Goal: Information Seeking & Learning: Learn about a topic

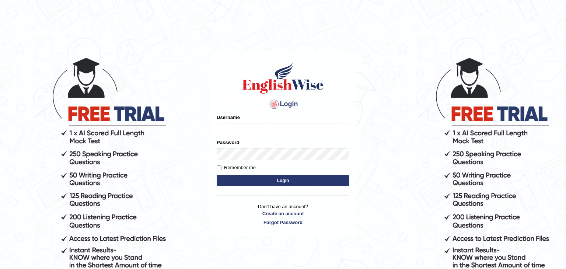
type input "Monia74"
click at [294, 181] on button "Login" at bounding box center [283, 180] width 133 height 11
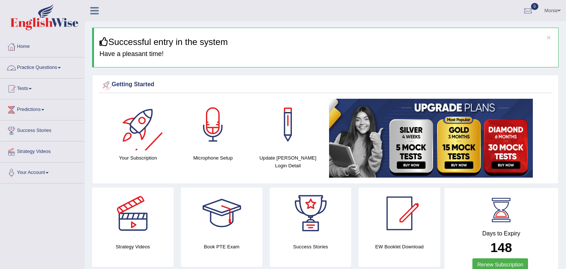
click at [61, 69] on link "Practice Questions" at bounding box center [42, 66] width 84 height 18
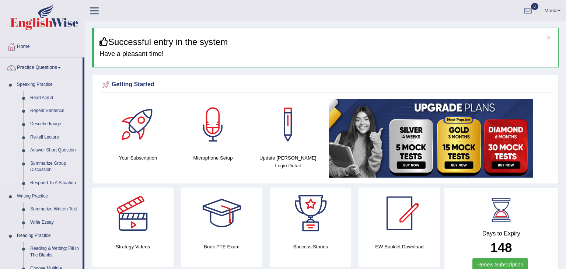
click at [56, 110] on link "Repeat Sentence" at bounding box center [55, 110] width 56 height 13
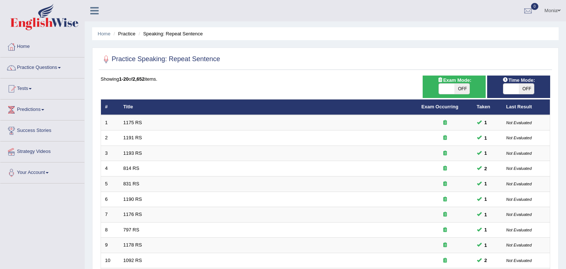
click at [450, 92] on span at bounding box center [446, 89] width 15 height 10
checkbox input "true"
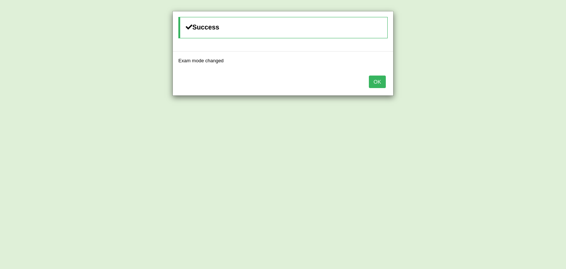
click at [378, 78] on button "OK" at bounding box center [377, 81] width 17 height 13
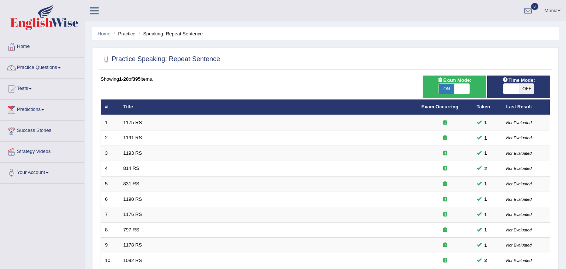
click at [513, 87] on span at bounding box center [510, 89] width 15 height 10
checkbox input "true"
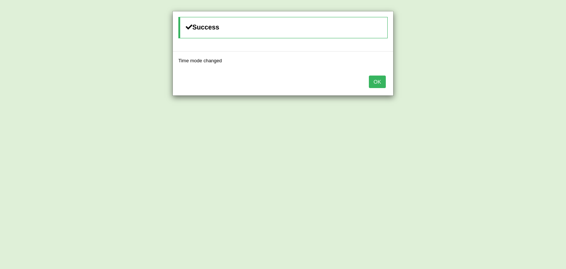
click at [375, 80] on button "OK" at bounding box center [377, 81] width 17 height 13
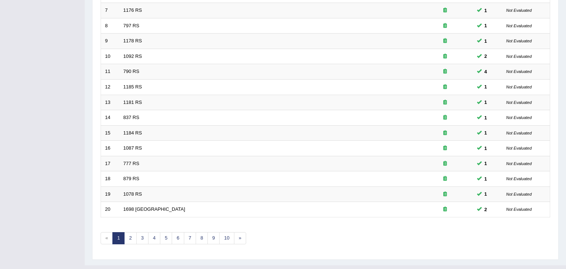
scroll to position [219, 0]
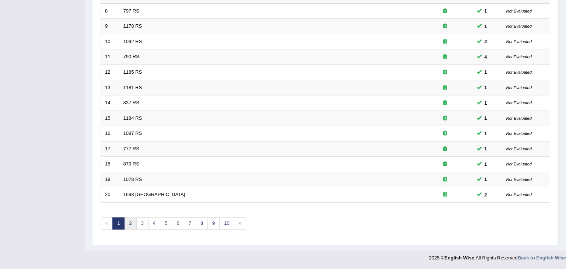
click at [130, 224] on link "2" at bounding box center [130, 223] width 12 height 12
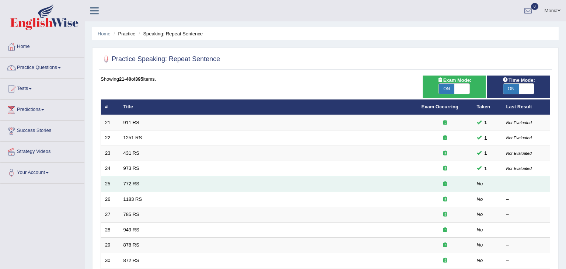
click at [134, 183] on link "772 RS" at bounding box center [131, 184] width 16 height 6
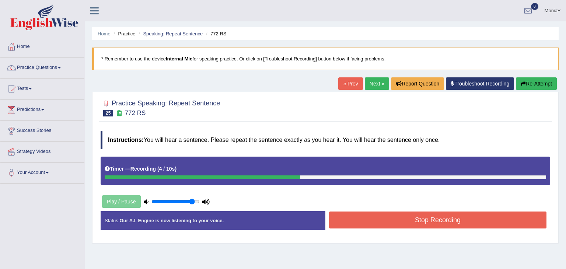
click at [365, 221] on button "Stop Recording" at bounding box center [437, 219] width 217 height 17
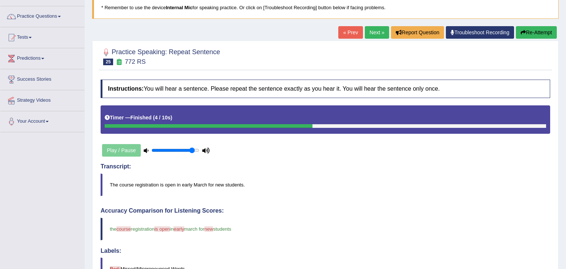
scroll to position [38, 0]
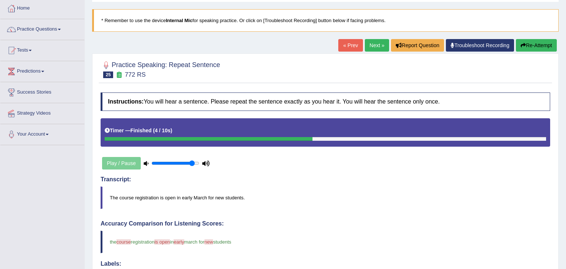
click at [370, 46] on link "Next »" at bounding box center [377, 45] width 24 height 13
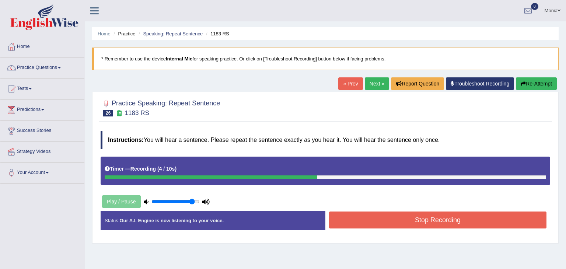
click at [525, 85] on button "Re-Attempt" at bounding box center [536, 83] width 41 height 13
click at [444, 218] on button "Stop Recording" at bounding box center [437, 219] width 217 height 17
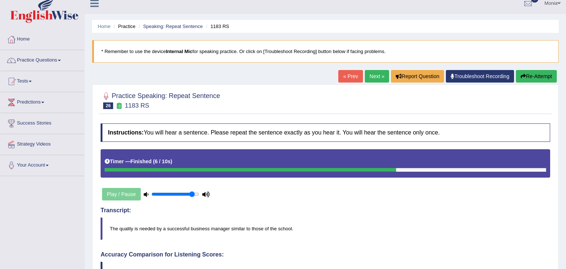
scroll to position [7, 0]
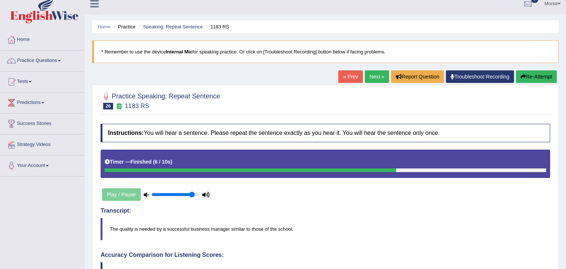
click at [373, 77] on link "Next »" at bounding box center [377, 76] width 24 height 13
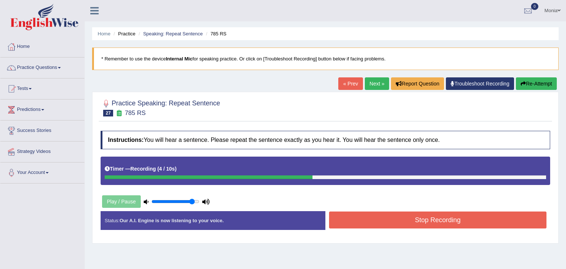
click at [424, 222] on button "Stop Recording" at bounding box center [437, 219] width 217 height 17
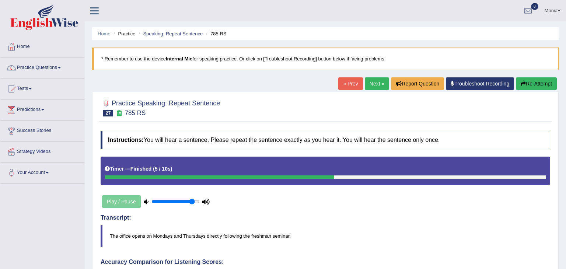
click at [370, 82] on link "Next »" at bounding box center [377, 83] width 24 height 13
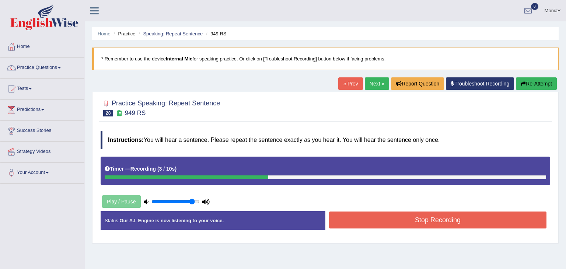
click at [442, 221] on button "Stop Recording" at bounding box center [437, 219] width 217 height 17
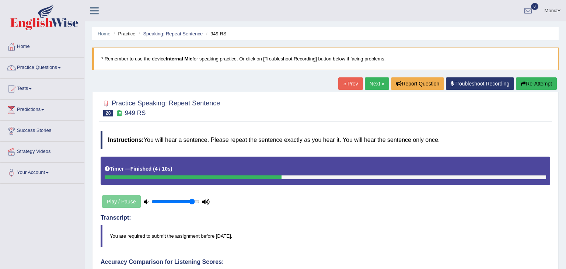
click at [373, 85] on link "Next »" at bounding box center [377, 83] width 24 height 13
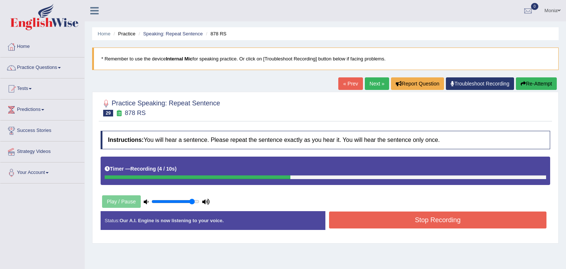
click at [421, 219] on button "Stop Recording" at bounding box center [437, 219] width 217 height 17
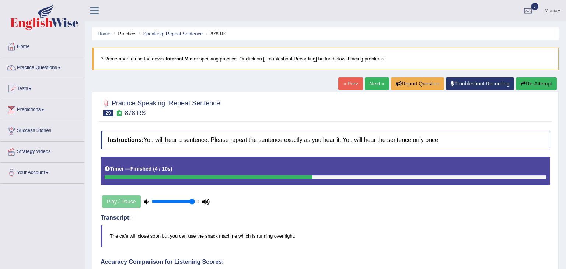
click at [374, 84] on link "Next »" at bounding box center [377, 83] width 24 height 13
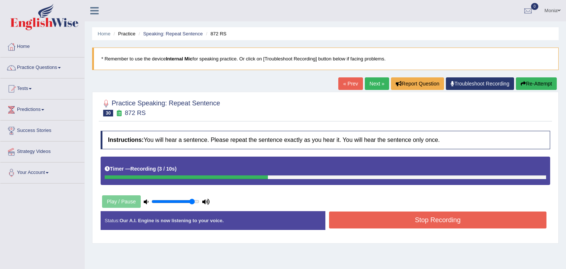
click at [410, 223] on button "Stop Recording" at bounding box center [437, 219] width 217 height 17
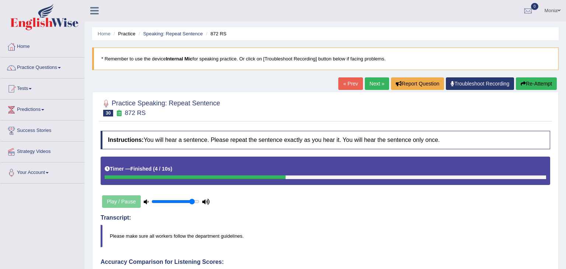
click at [375, 85] on link "Next »" at bounding box center [377, 83] width 24 height 13
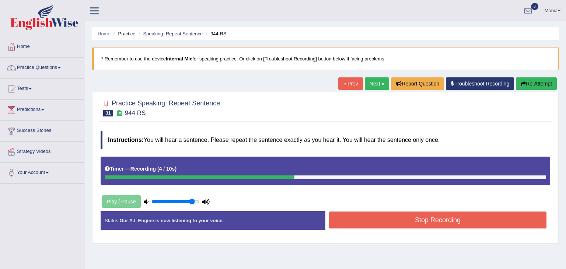
click at [427, 222] on button "Stop Recording" at bounding box center [437, 219] width 217 height 17
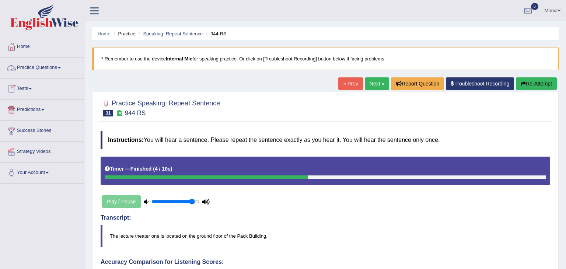
click at [60, 67] on link "Practice Questions" at bounding box center [42, 66] width 84 height 18
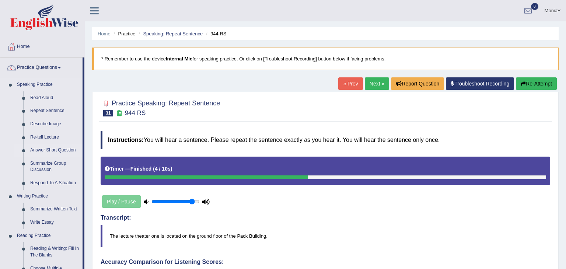
click at [60, 151] on link "Answer Short Question" at bounding box center [55, 150] width 56 height 13
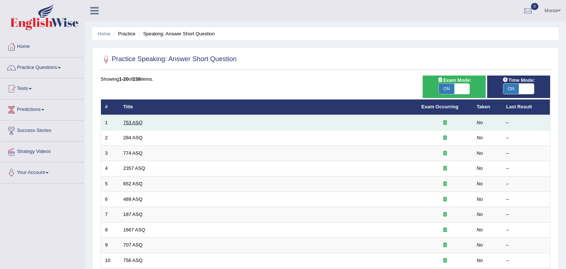
click at [129, 120] on link "753 ASQ" at bounding box center [132, 123] width 19 height 6
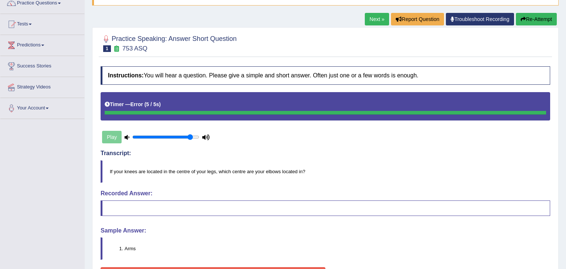
scroll to position [10, 0]
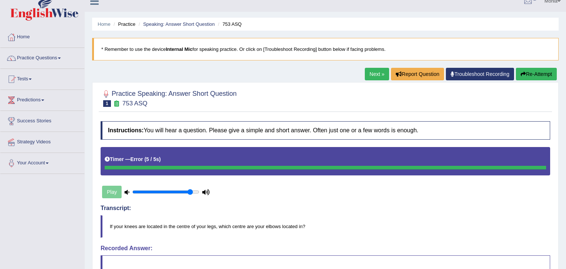
click at [377, 71] on link "Next »" at bounding box center [377, 74] width 24 height 13
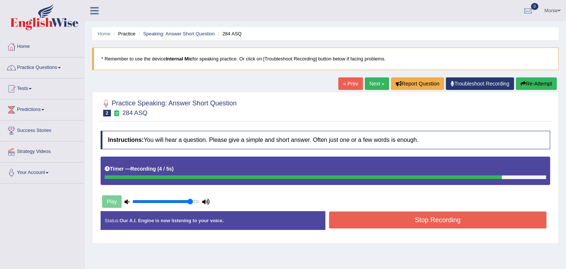
click at [402, 222] on button "Stop Recording" at bounding box center [437, 219] width 217 height 17
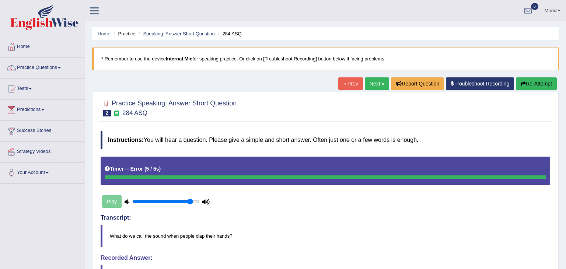
click at [535, 84] on button "Re-Attempt" at bounding box center [536, 83] width 41 height 13
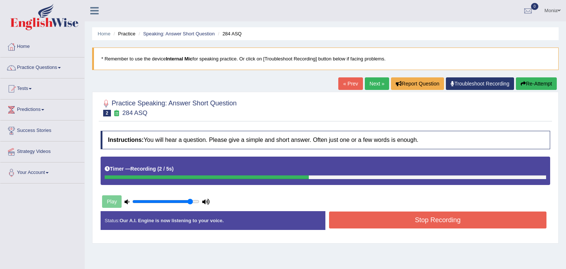
click at [495, 213] on button "Stop Recording" at bounding box center [437, 219] width 217 height 17
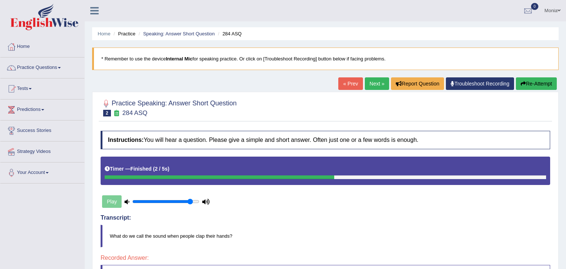
drag, startPoint x: 565, startPoint y: 84, endPoint x: 565, endPoint y: 53, distance: 30.6
click at [565, 53] on div "Home Practice Speaking: Answer Short Question 284 ASQ * Remember to use the dev…" at bounding box center [325, 188] width 481 height 377
click at [535, 84] on button "Re-Attempt" at bounding box center [536, 83] width 41 height 13
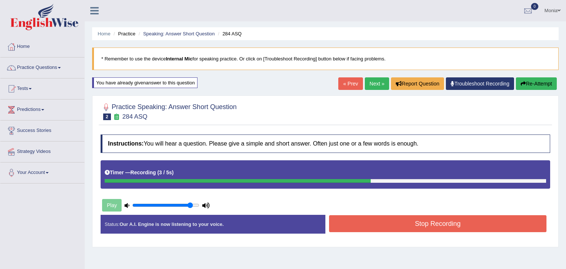
click at [419, 215] on div "Start Answering" at bounding box center [437, 215] width 225 height 0
click at [420, 228] on button "Stop Recording" at bounding box center [437, 223] width 217 height 17
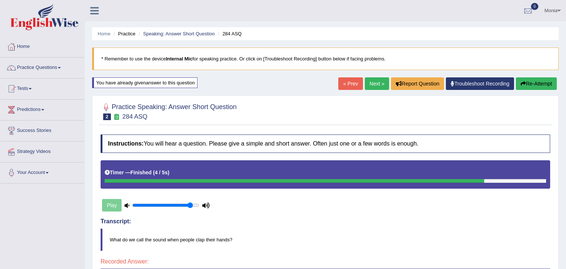
click at [526, 82] on button "Re-Attempt" at bounding box center [536, 83] width 41 height 13
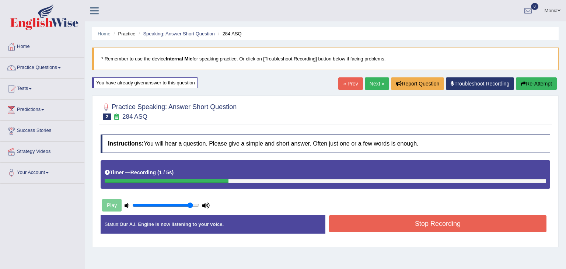
click at [484, 224] on button "Stop Recording" at bounding box center [437, 223] width 217 height 17
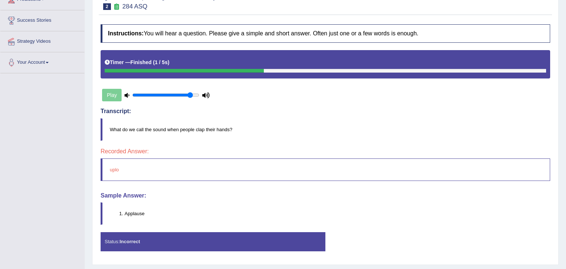
scroll to position [129, 0]
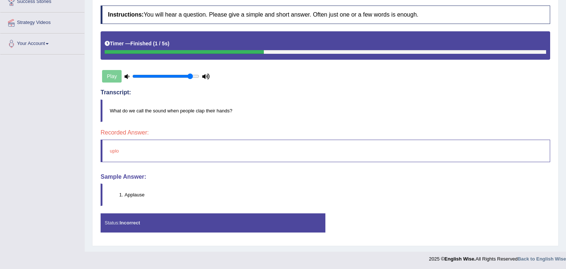
drag, startPoint x: 565, startPoint y: 61, endPoint x: 565, endPoint y: 161, distance: 99.1
click at [565, 161] on div "Home Practice Speaking: Answer Short Question 284 ASQ * Remember to use the dev…" at bounding box center [325, 61] width 481 height 380
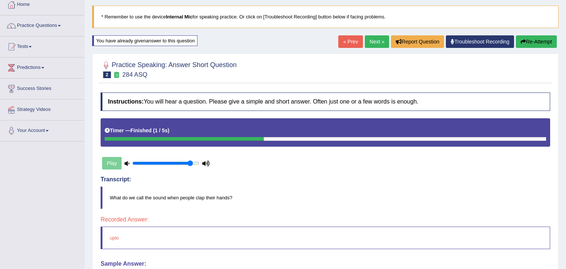
scroll to position [0, 0]
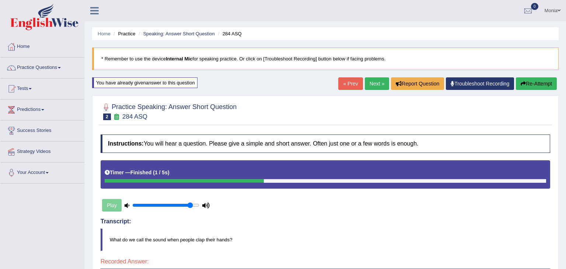
drag, startPoint x: 565, startPoint y: 160, endPoint x: 565, endPoint y: 61, distance: 98.7
click at [565, 61] on div "Home Practice Speaking: Answer Short Question 284 ASQ * Remember to use the dev…" at bounding box center [325, 190] width 481 height 380
click at [540, 82] on button "Re-Attempt" at bounding box center [536, 83] width 41 height 13
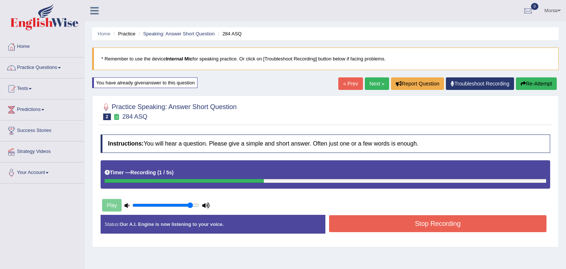
click at [444, 227] on button "Stop Recording" at bounding box center [437, 223] width 217 height 17
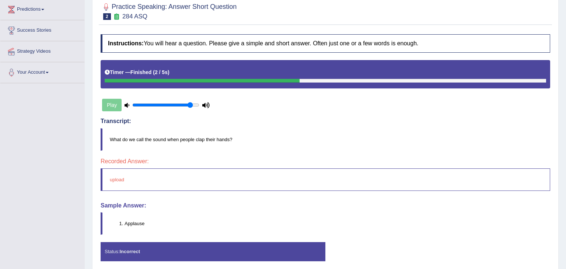
scroll to position [102, 0]
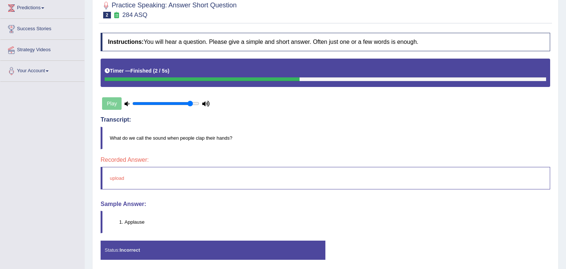
drag, startPoint x: 565, startPoint y: 137, endPoint x: 565, endPoint y: 206, distance: 68.9
click at [565, 206] on div "Home Practice Speaking: Answer Short Question 284 ASQ * Remember to use the dev…" at bounding box center [325, 88] width 481 height 380
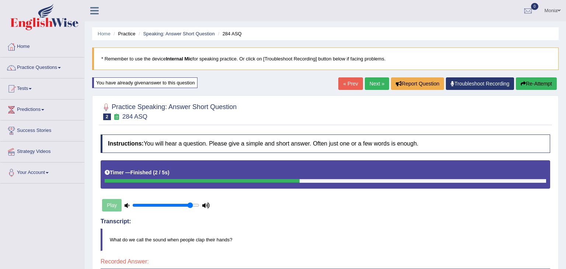
drag, startPoint x: 565, startPoint y: 206, endPoint x: 565, endPoint y: -5, distance: 211.0
click at [565, 0] on html "Toggle navigation Home Practice Questions Speaking Practice Read Aloud Repeat S…" at bounding box center [283, 134] width 566 height 269
click at [373, 81] on link "Next »" at bounding box center [377, 83] width 24 height 13
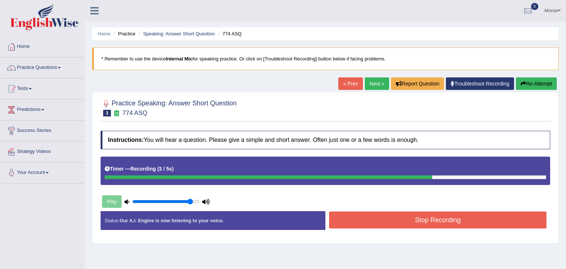
click at [433, 217] on button "Stop Recording" at bounding box center [437, 219] width 217 height 17
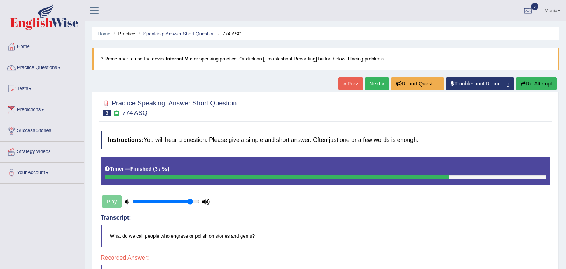
drag, startPoint x: 565, startPoint y: 223, endPoint x: 565, endPoint y: 281, distance: 58.2
click at [565, 268] on html "Toggle navigation Home Practice Questions Speaking Practice Read Aloud Repeat S…" at bounding box center [283, 134] width 566 height 269
click at [373, 81] on link "Next »" at bounding box center [377, 83] width 24 height 13
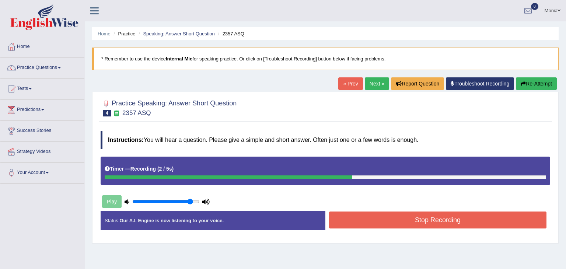
click at [423, 224] on button "Stop Recording" at bounding box center [437, 219] width 217 height 17
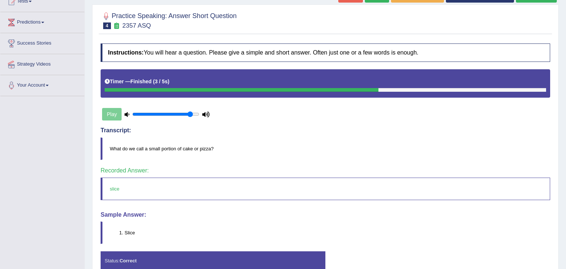
scroll to position [88, 0]
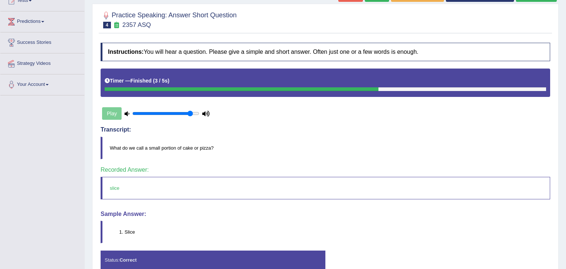
drag, startPoint x: 565, startPoint y: 60, endPoint x: 565, endPoint y: 120, distance: 60.4
click at [565, 120] on div "Home Practice Speaking: Answer Short Question 2357 ASQ * Remember to use the de…" at bounding box center [325, 100] width 481 height 377
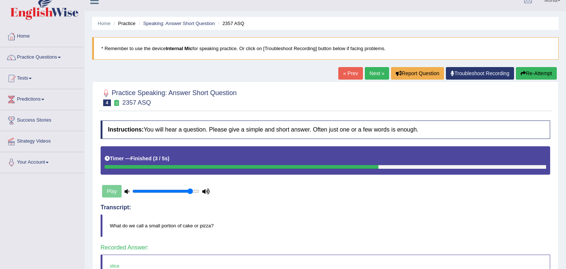
scroll to position [0, 0]
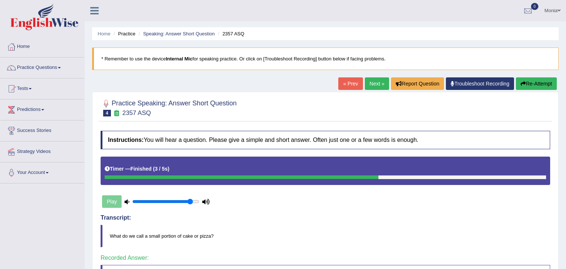
drag, startPoint x: 565, startPoint y: 120, endPoint x: 565, endPoint y: 40, distance: 80.3
click at [565, 40] on div "Home Practice Speaking: Answer Short Question 2357 ASQ * Remember to use the de…" at bounding box center [325, 188] width 481 height 377
click at [374, 85] on link "Next »" at bounding box center [377, 83] width 24 height 13
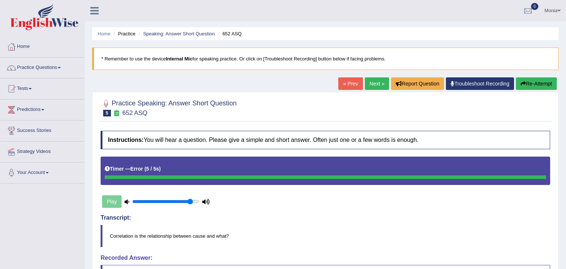
click at [377, 86] on link "Next »" at bounding box center [377, 83] width 24 height 13
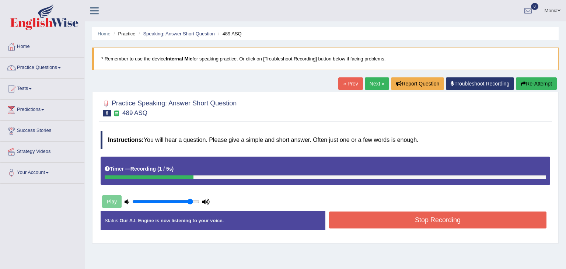
click at [436, 227] on button "Stop Recording" at bounding box center [437, 219] width 217 height 17
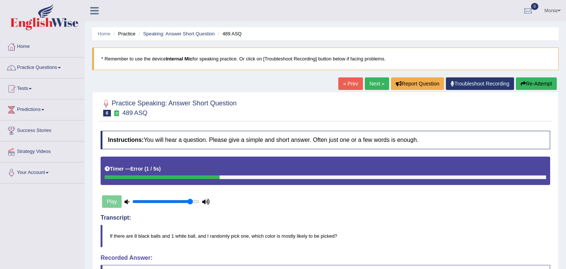
click at [526, 81] on button "Re-Attempt" at bounding box center [536, 83] width 41 height 13
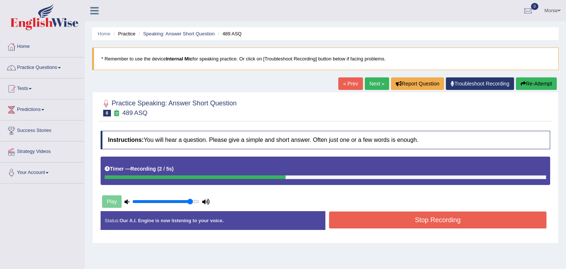
click at [449, 223] on button "Stop Recording" at bounding box center [437, 219] width 217 height 17
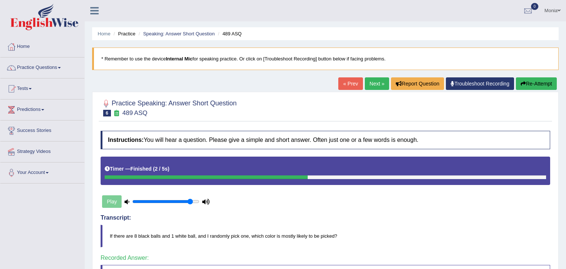
click at [373, 84] on link "Next »" at bounding box center [377, 83] width 24 height 13
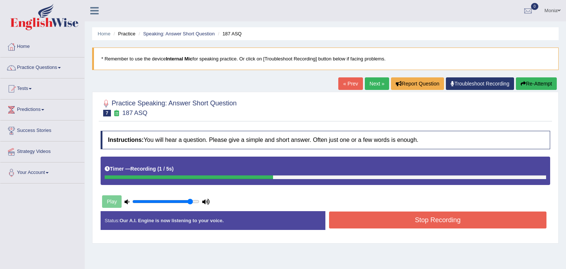
click at [426, 223] on button "Stop Recording" at bounding box center [437, 219] width 217 height 17
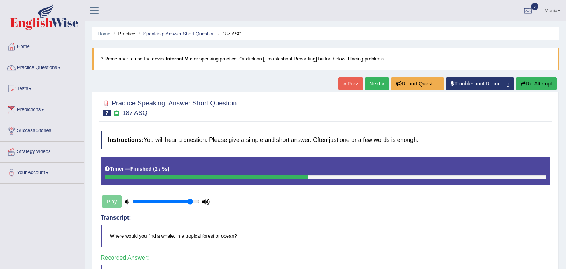
drag, startPoint x: 565, startPoint y: 88, endPoint x: 565, endPoint y: 74, distance: 14.4
click at [565, 74] on div "Home Practice Speaking: Answer Short Question 187 ASQ * Remember to use the dev…" at bounding box center [325, 188] width 481 height 377
click at [373, 83] on link "Next »" at bounding box center [377, 83] width 24 height 13
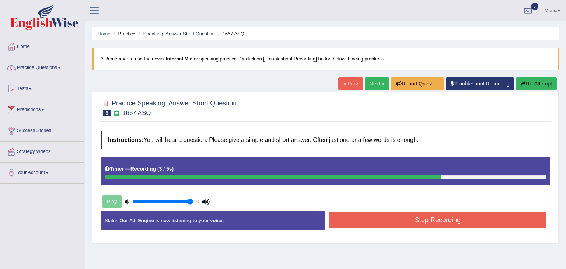
click at [435, 211] on button "Stop Recording" at bounding box center [437, 219] width 217 height 17
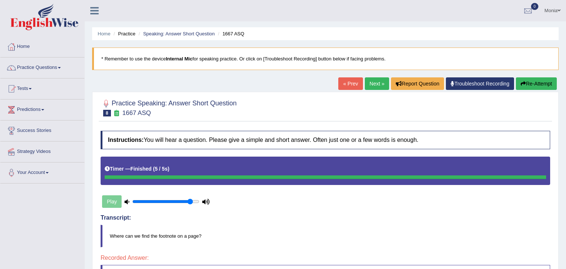
click at [376, 82] on link "Next »" at bounding box center [377, 83] width 24 height 13
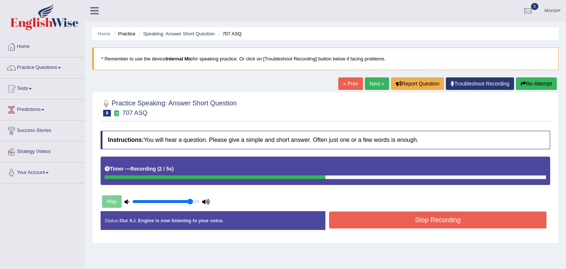
click at [433, 219] on button "Stop Recording" at bounding box center [437, 219] width 217 height 17
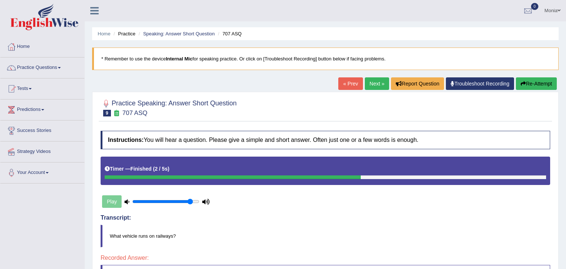
click at [565, 187] on div "Home Practice Speaking: Answer Short Question 707 ASQ * Remember to use the dev…" at bounding box center [325, 188] width 481 height 377
drag, startPoint x: 565, startPoint y: 187, endPoint x: 565, endPoint y: 286, distance: 98.7
click at [565, 268] on html "Toggle navigation Home Practice Questions Speaking Practice Read Aloud Repeat S…" at bounding box center [283, 134] width 566 height 269
drag, startPoint x: 565, startPoint y: 59, endPoint x: 554, endPoint y: 57, distance: 11.3
click at [554, 57] on div "Home Practice Speaking: Answer Short Question 707 ASQ * Remember to use the dev…" at bounding box center [325, 188] width 481 height 377
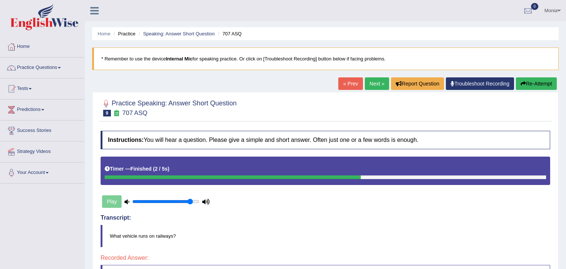
click at [368, 82] on link "Next »" at bounding box center [377, 83] width 24 height 13
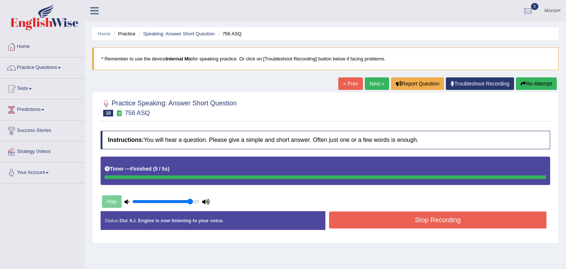
click at [426, 220] on button "Stop Recording" at bounding box center [437, 219] width 217 height 17
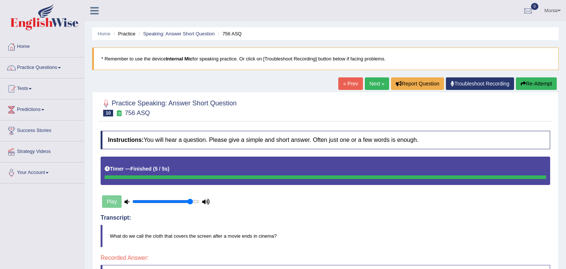
drag, startPoint x: 565, startPoint y: 90, endPoint x: 565, endPoint y: 166, distance: 76.6
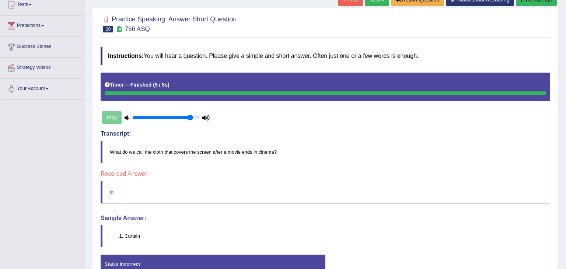
scroll to position [84, 0]
drag, startPoint x: 565, startPoint y: 75, endPoint x: 565, endPoint y: 132, distance: 57.4
click at [565, 132] on div "Home Practice Speaking: Answer Short Question 756 ASQ * Remember to use the dev…" at bounding box center [325, 104] width 481 height 377
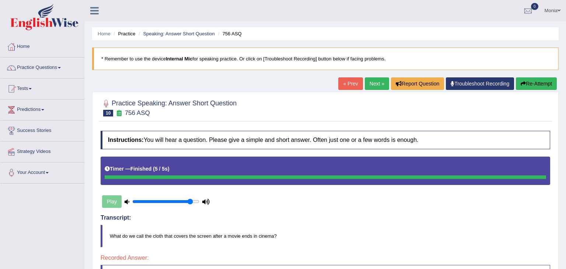
drag, startPoint x: 565, startPoint y: 132, endPoint x: 565, endPoint y: 55, distance: 77.3
click at [565, 55] on div "Home Practice Speaking: Answer Short Question 756 ASQ * Remember to use the dev…" at bounding box center [325, 188] width 481 height 377
click at [537, 87] on button "Re-Attempt" at bounding box center [536, 83] width 41 height 13
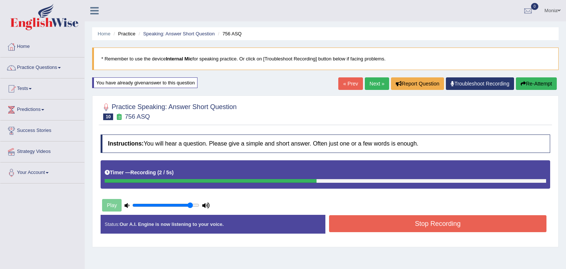
click at [503, 223] on button "Stop Recording" at bounding box center [437, 223] width 217 height 17
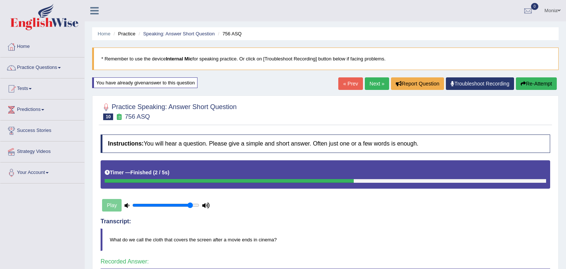
click at [373, 81] on link "Next »" at bounding box center [377, 83] width 24 height 13
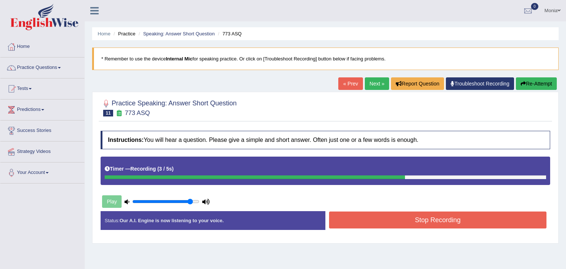
click at [419, 222] on button "Stop Recording" at bounding box center [437, 219] width 217 height 17
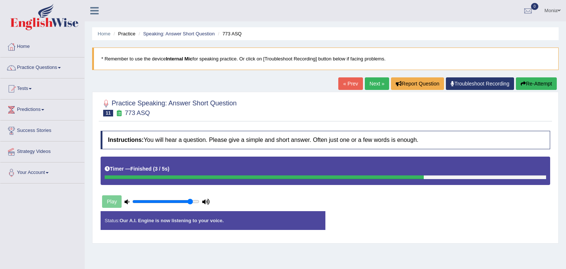
click at [419, 222] on div "Instructions: You will hear a question. Please give a simple and short answer. …" at bounding box center [325, 183] width 453 height 112
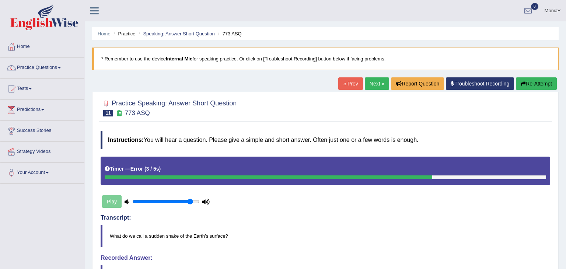
click at [537, 84] on button "Re-Attempt" at bounding box center [536, 83] width 41 height 13
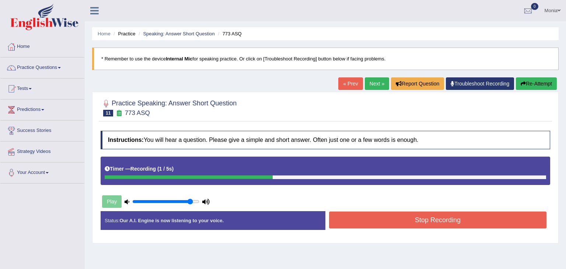
click at [472, 224] on button "Stop Recording" at bounding box center [437, 219] width 217 height 17
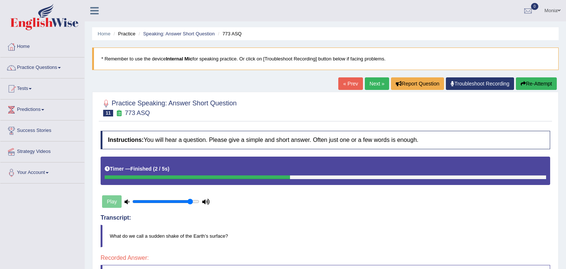
drag, startPoint x: 565, startPoint y: 148, endPoint x: 565, endPoint y: 130, distance: 18.4
click at [565, 130] on div "Home Practice Speaking: Answer Short Question 773 ASQ * Remember to use the dev…" at bounding box center [325, 188] width 481 height 377
click at [539, 85] on button "Re-Attempt" at bounding box center [536, 83] width 41 height 13
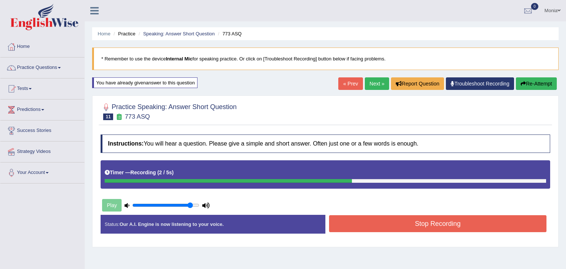
click at [449, 216] on button "Stop Recording" at bounding box center [437, 223] width 217 height 17
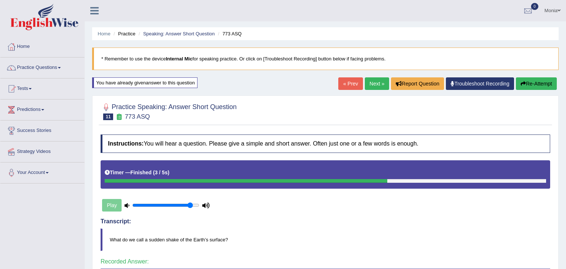
click at [374, 86] on link "Next »" at bounding box center [377, 83] width 24 height 13
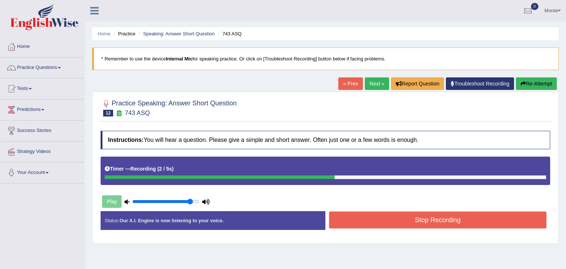
click at [422, 224] on button "Stop Recording" at bounding box center [437, 219] width 217 height 17
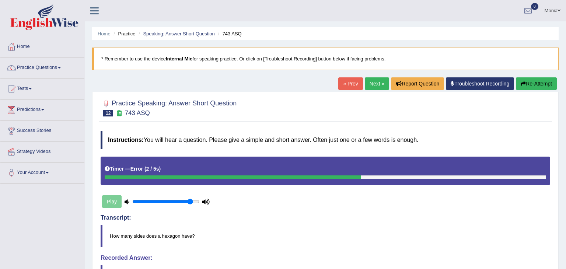
click at [378, 81] on link "Next »" at bounding box center [377, 83] width 24 height 13
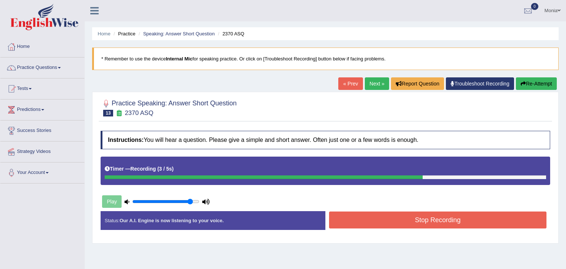
click at [435, 222] on button "Stop Recording" at bounding box center [437, 219] width 217 height 17
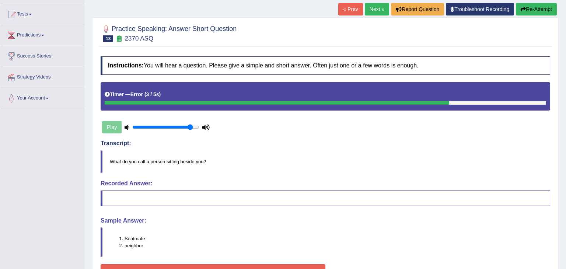
scroll to position [78, 0]
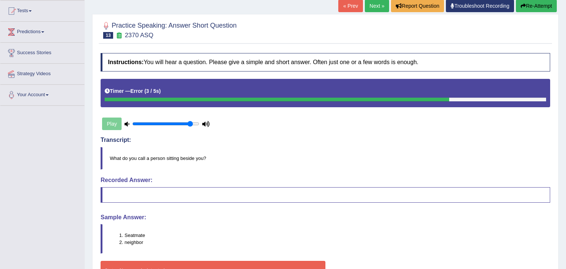
click at [373, 5] on link "Next »" at bounding box center [377, 6] width 24 height 13
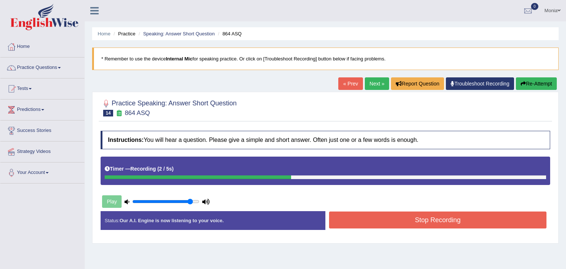
click at [425, 224] on button "Stop Recording" at bounding box center [437, 219] width 217 height 17
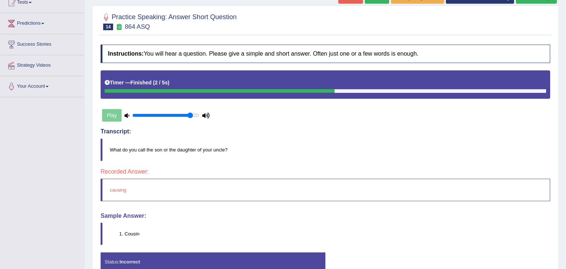
scroll to position [87, 0]
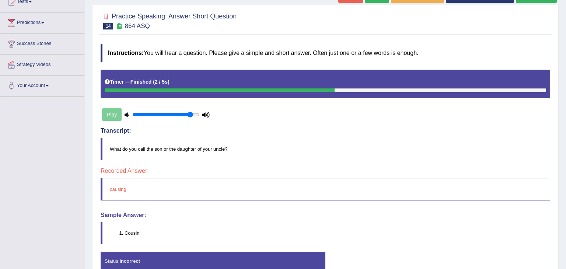
drag, startPoint x: 565, startPoint y: 119, endPoint x: 565, endPoint y: 179, distance: 59.7
click at [565, 179] on div "Home Practice Speaking: Answer Short Question 864 ASQ * Remember to use the dev…" at bounding box center [325, 101] width 481 height 377
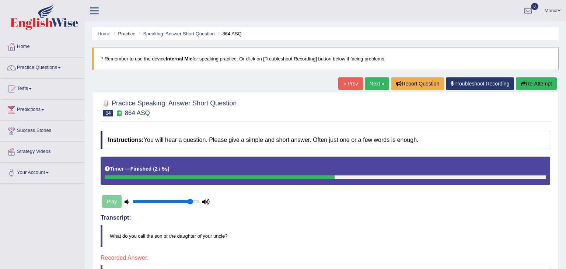
drag, startPoint x: 565, startPoint y: 174, endPoint x: 565, endPoint y: 65, distance: 109.0
click at [565, 65] on div "Home Practice Speaking: Answer Short Question 864 ASQ * Remember to use the dev…" at bounding box center [325, 188] width 481 height 377
click at [546, 85] on button "Re-Attempt" at bounding box center [536, 83] width 41 height 13
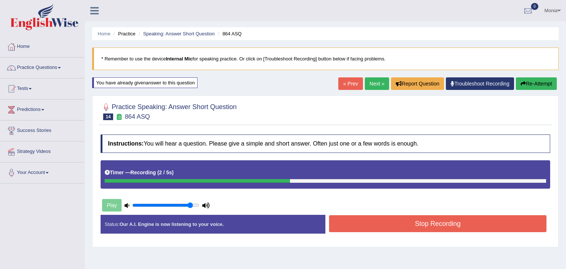
click at [444, 225] on button "Stop Recording" at bounding box center [437, 223] width 217 height 17
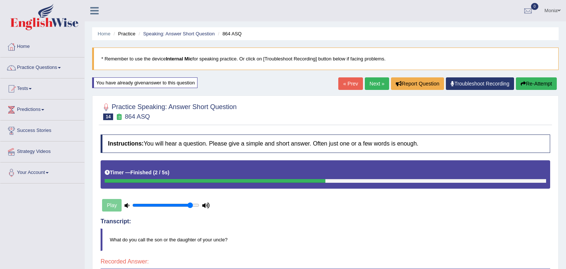
drag, startPoint x: 565, startPoint y: 130, endPoint x: 565, endPoint y: 209, distance: 79.2
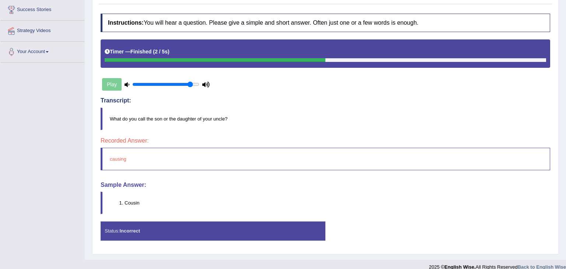
scroll to position [106, 0]
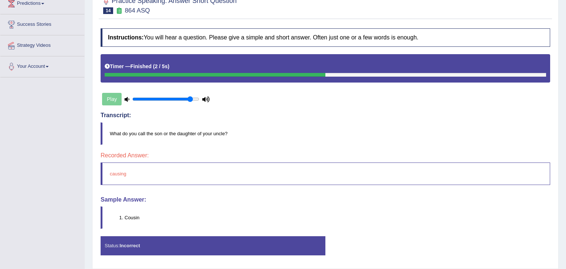
drag, startPoint x: 565, startPoint y: 109, endPoint x: 551, endPoint y: 164, distance: 56.9
click at [551, 164] on div "Home Practice Speaking: Answer Short Question 864 ASQ * Remember to use the dev…" at bounding box center [325, 84] width 481 height 380
click at [556, 165] on div "Practice Speaking: Answer Short Question 14 864 ASQ Instructions: You will hear…" at bounding box center [325, 128] width 466 height 279
drag, startPoint x: 561, startPoint y: 164, endPoint x: 559, endPoint y: 108, distance: 56.0
click at [559, 108] on div "Home Practice Speaking: Answer Short Question 864 ASQ * Remember to use the dev…" at bounding box center [325, 84] width 481 height 380
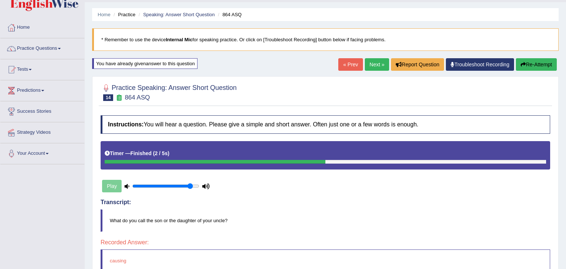
scroll to position [0, 0]
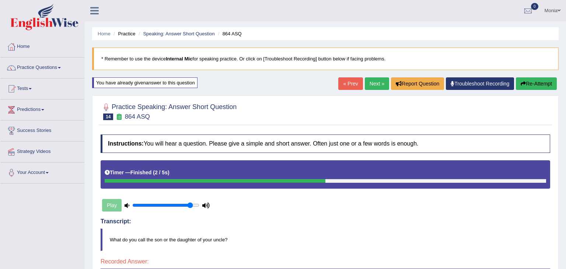
click at [526, 86] on button "Re-Attempt" at bounding box center [536, 83] width 41 height 13
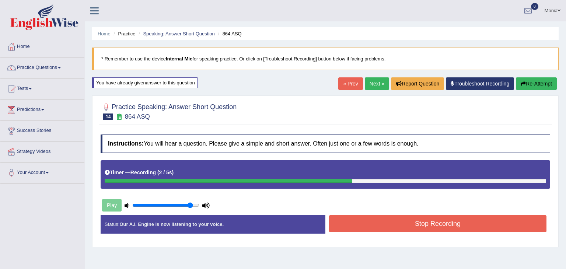
click at [483, 220] on button "Stop Recording" at bounding box center [437, 223] width 217 height 17
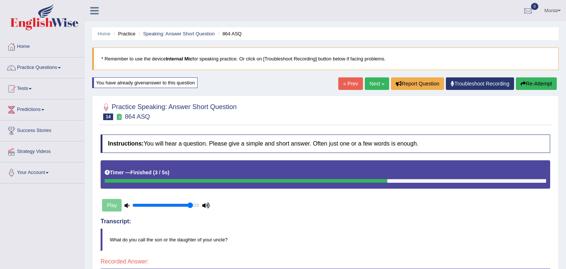
click at [376, 82] on link "Next »" at bounding box center [377, 83] width 24 height 13
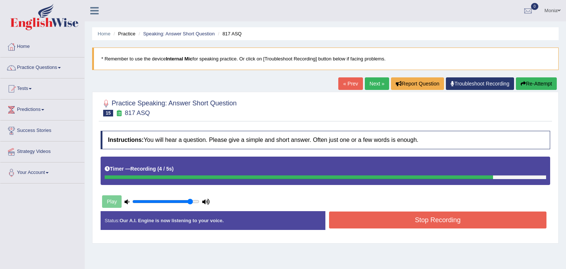
click at [446, 221] on button "Stop Recording" at bounding box center [437, 219] width 217 height 17
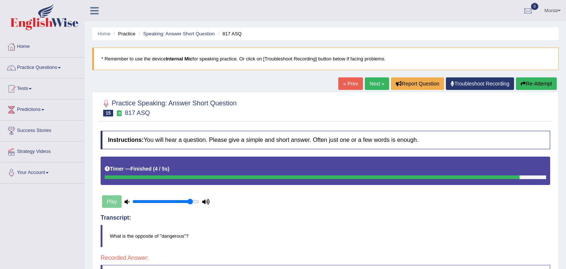
drag, startPoint x: 565, startPoint y: 134, endPoint x: 565, endPoint y: 21, distance: 113.4
click at [565, 21] on div "Toggle navigation Home Practice Questions Speaking Practice Read Aloud Repeat S…" at bounding box center [283, 195] width 566 height 391
click at [375, 81] on link "Next »" at bounding box center [377, 83] width 24 height 13
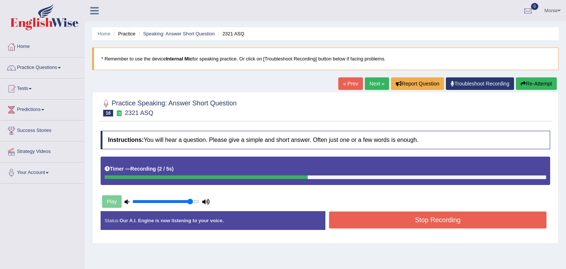
click at [432, 219] on button "Stop Recording" at bounding box center [437, 219] width 217 height 17
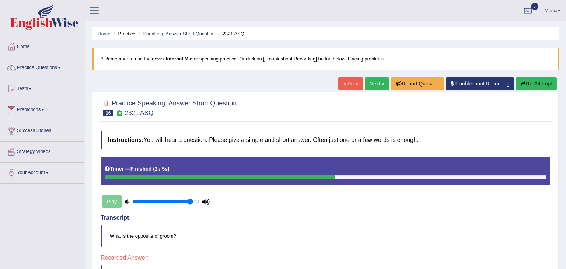
drag, startPoint x: 565, startPoint y: 61, endPoint x: 557, endPoint y: 37, distance: 25.4
click at [557, 37] on div "Home Practice Speaking: Answer Short Question 2321 ASQ * Remember to use the de…" at bounding box center [325, 188] width 481 height 377
click at [373, 82] on link "Next »" at bounding box center [377, 83] width 24 height 13
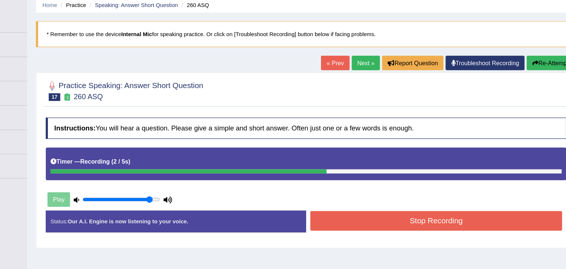
click at [447, 214] on button "Stop Recording" at bounding box center [437, 219] width 217 height 17
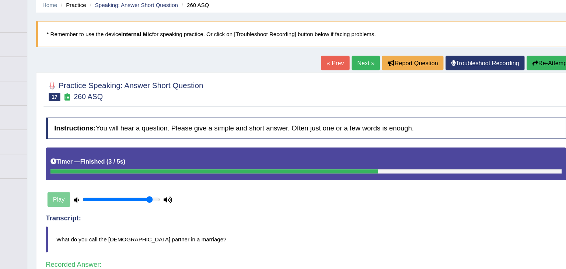
click at [370, 85] on link "Next »" at bounding box center [377, 83] width 24 height 13
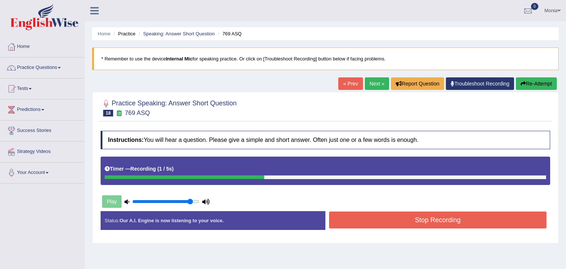
click at [451, 222] on button "Stop Recording" at bounding box center [437, 219] width 217 height 17
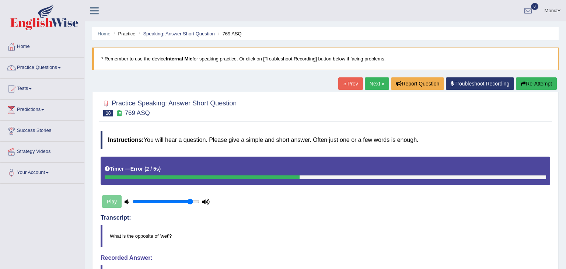
click at [537, 82] on button "Re-Attempt" at bounding box center [536, 83] width 41 height 13
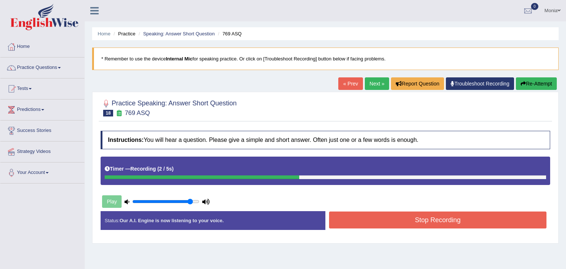
click at [511, 217] on button "Stop Recording" at bounding box center [437, 219] width 217 height 17
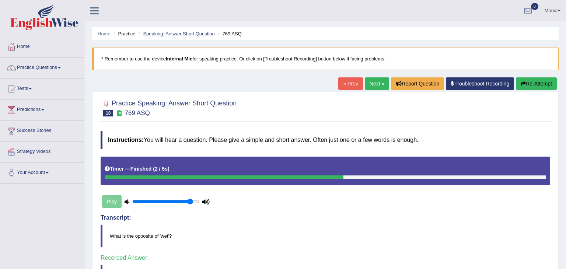
click at [375, 82] on link "Next »" at bounding box center [377, 83] width 24 height 13
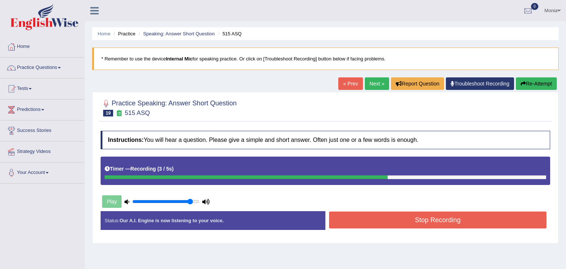
click at [479, 213] on button "Stop Recording" at bounding box center [437, 219] width 217 height 17
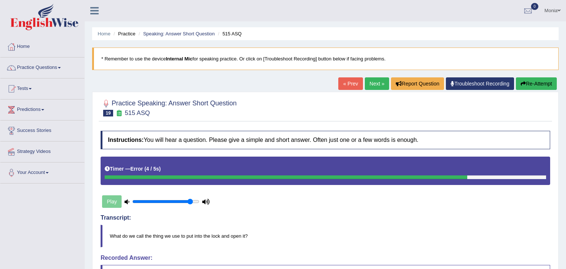
click at [376, 81] on link "Next »" at bounding box center [377, 83] width 24 height 13
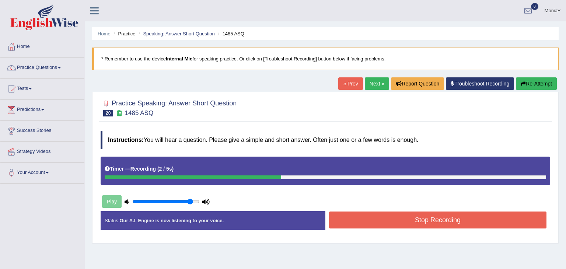
click at [401, 224] on button "Stop Recording" at bounding box center [437, 219] width 217 height 17
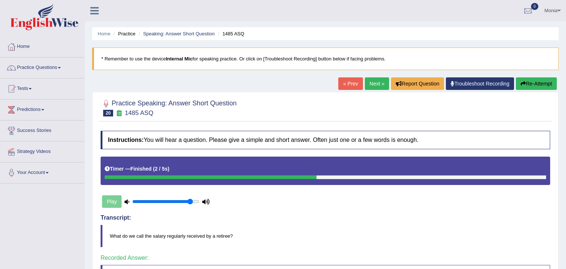
click at [372, 85] on link "Next »" at bounding box center [377, 83] width 24 height 13
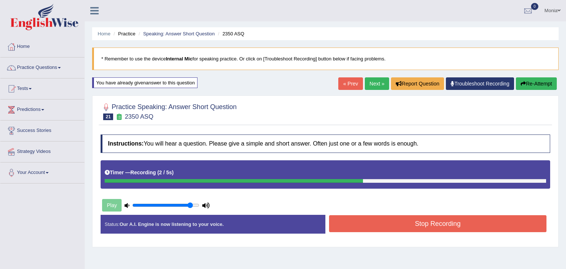
click at [402, 221] on button "Stop Recording" at bounding box center [437, 223] width 217 height 17
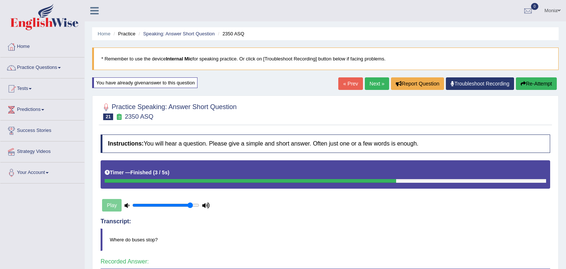
click at [373, 85] on link "Next »" at bounding box center [377, 83] width 24 height 13
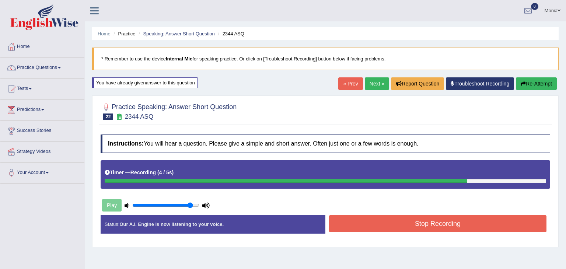
click at [414, 219] on button "Stop Recording" at bounding box center [437, 223] width 217 height 17
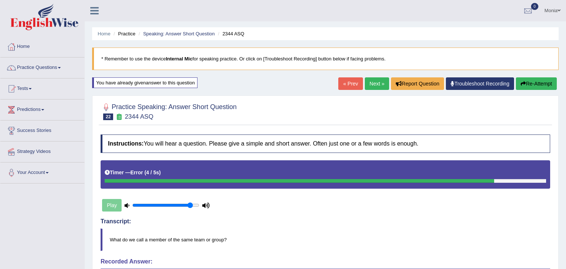
click at [374, 83] on link "Next »" at bounding box center [377, 83] width 24 height 13
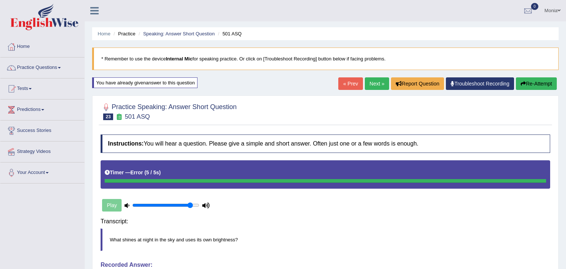
click at [466, 228] on blockquote "What shines at night in the sky and uses its own brightness?" at bounding box center [325, 239] width 449 height 22
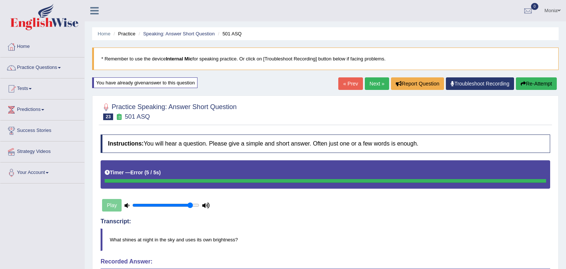
click at [373, 81] on link "Next »" at bounding box center [377, 83] width 24 height 13
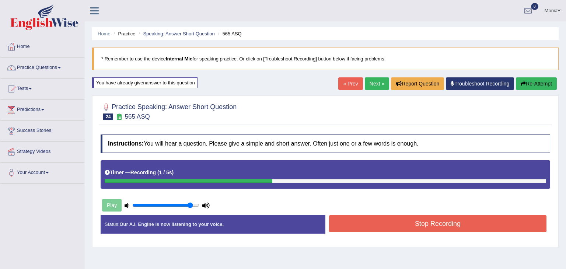
click at [485, 220] on button "Stop Recording" at bounding box center [437, 223] width 217 height 17
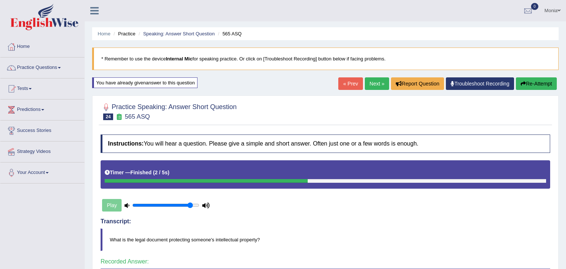
drag, startPoint x: 565, startPoint y: 115, endPoint x: 565, endPoint y: 20, distance: 95.0
click at [565, 20] on div "Toggle navigation Home Practice Questions Speaking Practice Read Aloud Repeat S…" at bounding box center [283, 197] width 566 height 395
click at [369, 82] on link "Next »" at bounding box center [377, 83] width 24 height 13
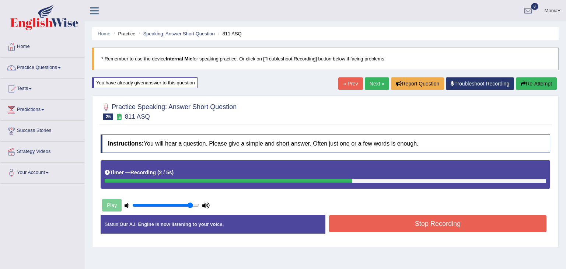
click at [403, 216] on button "Stop Recording" at bounding box center [437, 223] width 217 height 17
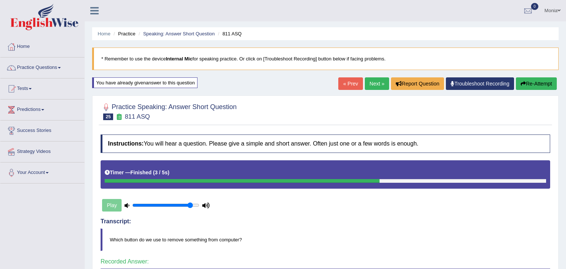
drag, startPoint x: 565, startPoint y: 75, endPoint x: 565, endPoint y: 50, distance: 24.7
click at [565, 50] on div "Home Practice Speaking: Answer Short Question 811 ASQ * Remember to use the dev…" at bounding box center [325, 193] width 481 height 387
click at [374, 83] on link "Next »" at bounding box center [377, 83] width 24 height 13
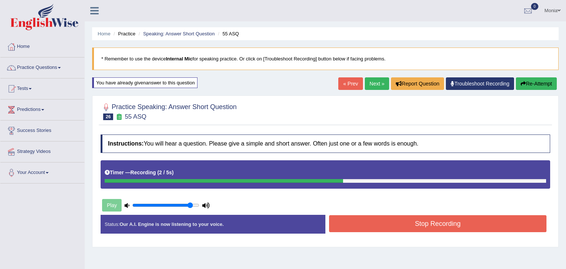
click at [434, 222] on button "Stop Recording" at bounding box center [437, 223] width 217 height 17
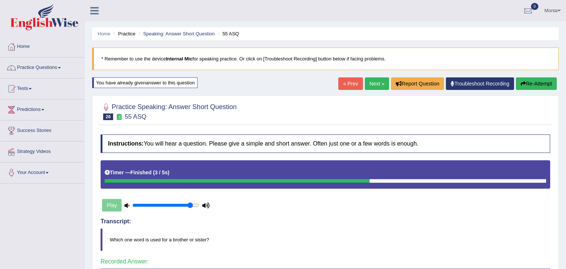
click at [374, 81] on link "Next »" at bounding box center [377, 83] width 24 height 13
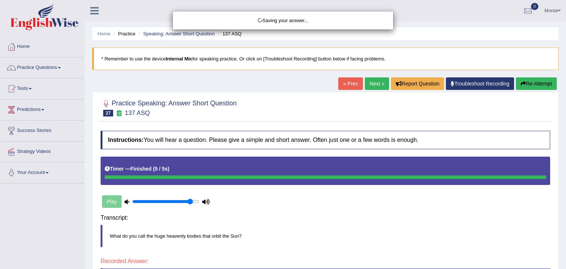
click at [383, 219] on div "Saving your answer..." at bounding box center [283, 134] width 566 height 269
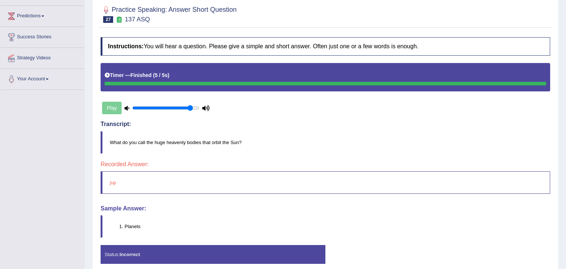
scroll to position [95, 0]
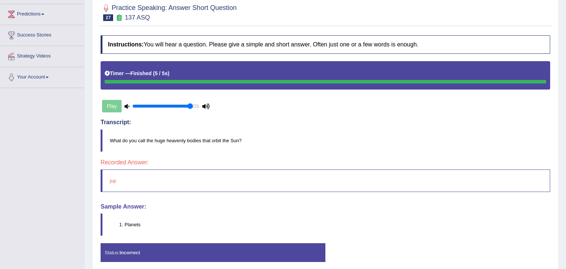
drag, startPoint x: 565, startPoint y: 84, endPoint x: 565, endPoint y: 149, distance: 65.2
click at [565, 149] on div "Home Practice Speaking: Answer Short Question 137 ASQ * Remember to use the dev…" at bounding box center [325, 93] width 481 height 377
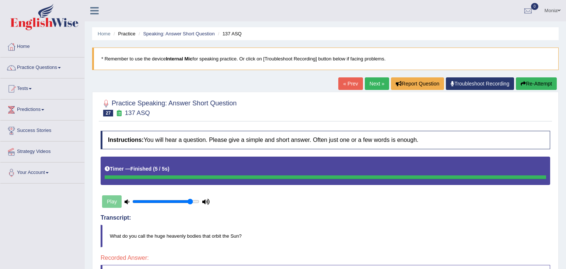
drag, startPoint x: 565, startPoint y: 121, endPoint x: 565, endPoint y: -27, distance: 148.0
click at [565, 0] on html "Toggle navigation Home Practice Questions Speaking Practice Read Aloud Repeat S…" at bounding box center [283, 134] width 566 height 269
click at [373, 82] on link "Next »" at bounding box center [377, 83] width 24 height 13
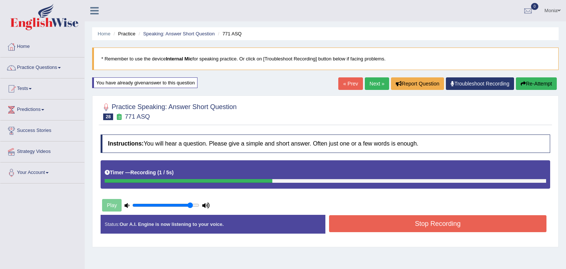
click at [441, 226] on button "Stop Recording" at bounding box center [437, 223] width 217 height 17
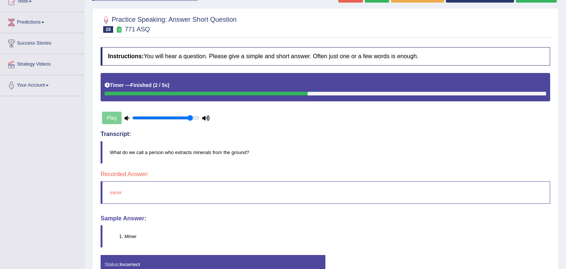
scroll to position [88, 0]
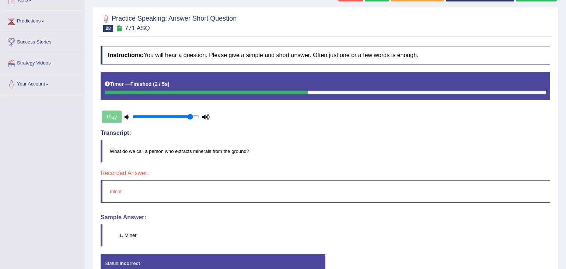
drag, startPoint x: 565, startPoint y: 68, endPoint x: 565, endPoint y: 127, distance: 59.7
click at [565, 127] on div "Home Practice Speaking: Answer Short Question 771 ASQ * Remember to use the dev…" at bounding box center [325, 102] width 481 height 380
click at [109, 115] on div "Play" at bounding box center [156, 117] width 110 height 18
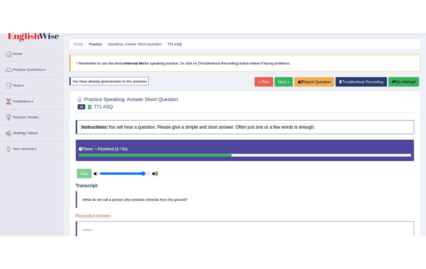
scroll to position [18, 0]
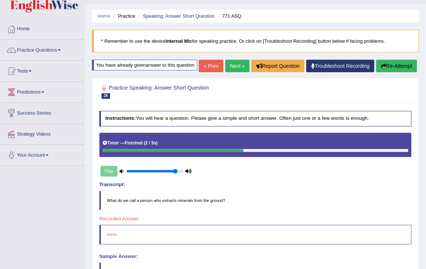
click at [401, 72] on button "Re-Attempt" at bounding box center [396, 66] width 41 height 13
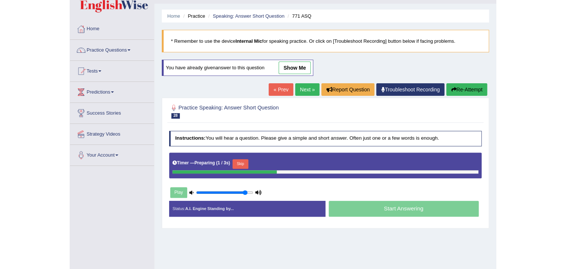
scroll to position [18, 0]
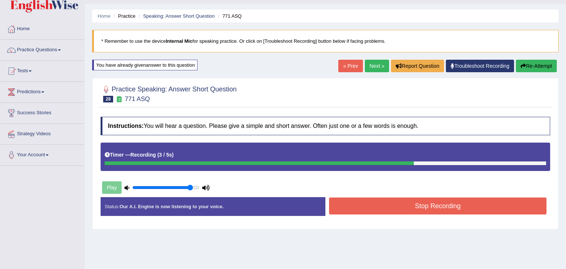
click at [426, 207] on button "Stop Recording" at bounding box center [437, 205] width 217 height 17
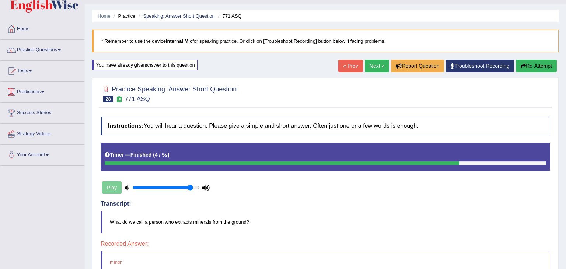
click at [376, 64] on link "Next »" at bounding box center [377, 66] width 24 height 13
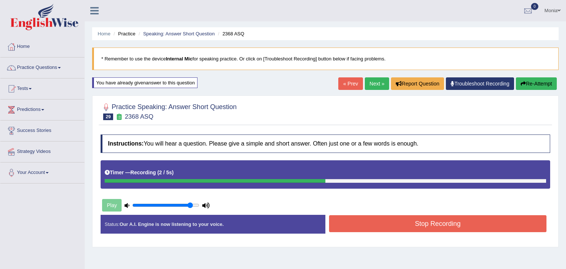
click at [387, 221] on button "Stop Recording" at bounding box center [437, 223] width 217 height 17
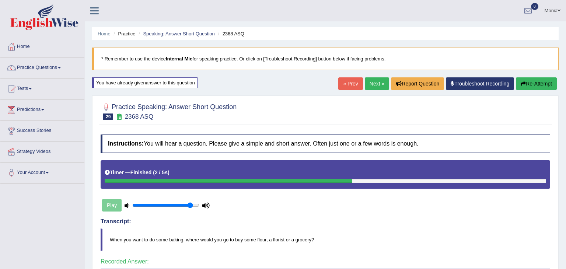
click at [372, 85] on link "Next »" at bounding box center [377, 83] width 24 height 13
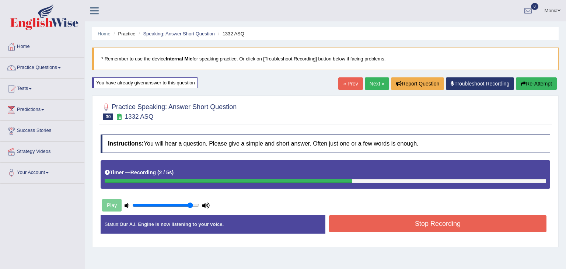
click at [417, 222] on button "Stop Recording" at bounding box center [437, 223] width 217 height 17
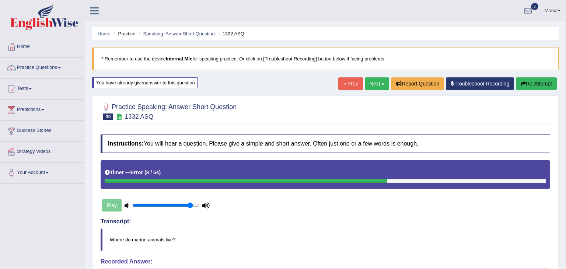
click at [370, 87] on link "Next »" at bounding box center [377, 83] width 24 height 13
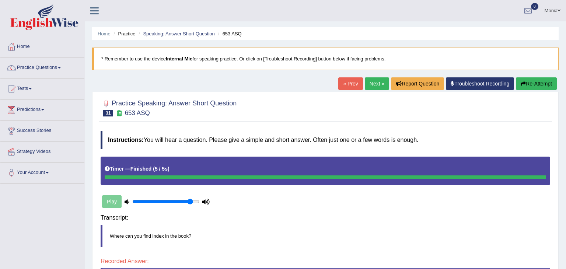
click at [404, 213] on div "Instructions: You will hear a question. Please give a simple and short answer. …" at bounding box center [325, 252] width 453 height 251
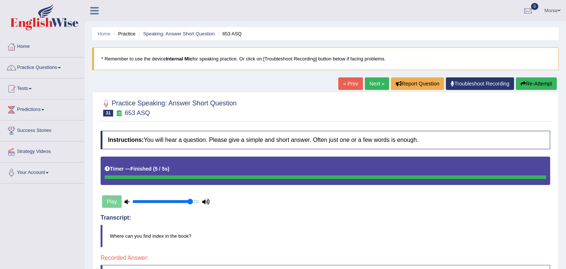
click at [374, 82] on link "Next »" at bounding box center [377, 83] width 24 height 13
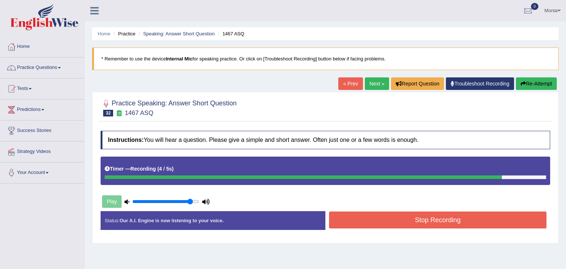
click at [458, 244] on div "Home Practice Speaking: Answer Short Question 1467 ASQ * Remember to use the de…" at bounding box center [325, 184] width 481 height 368
